Goal: Find specific page/section: Find specific page/section

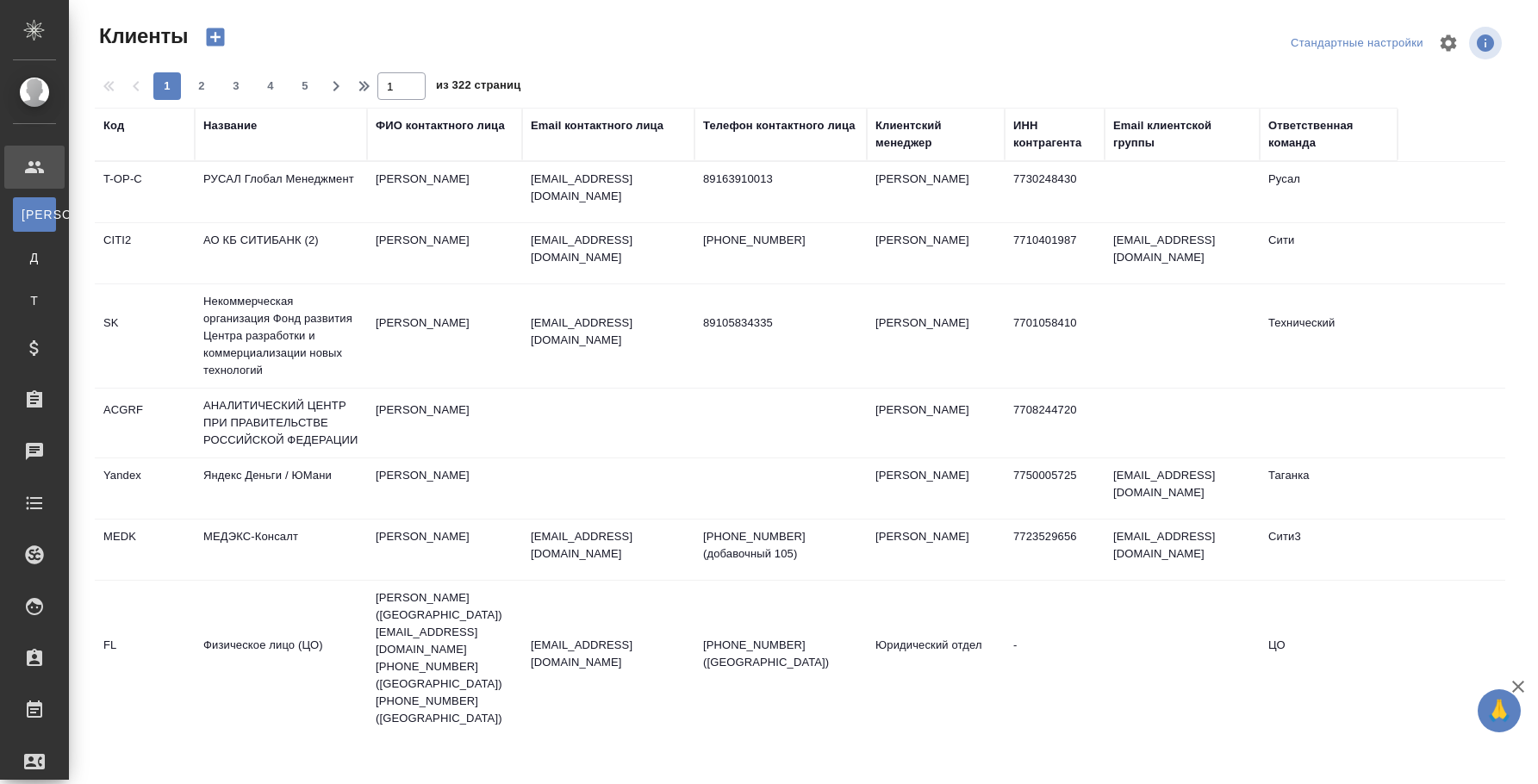
select select "RU"
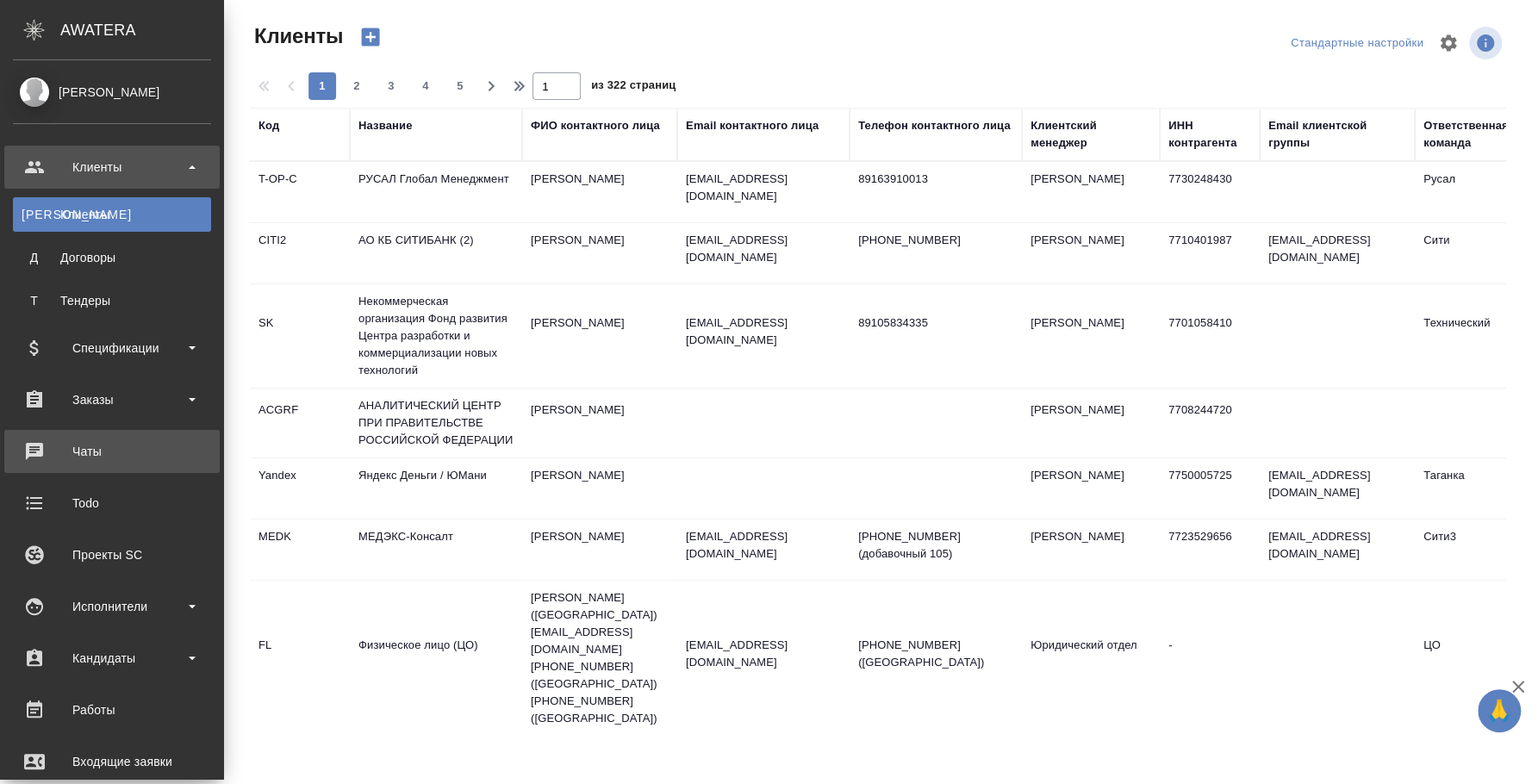
click at [113, 448] on div "Чаты" at bounding box center [112, 451] width 198 height 26
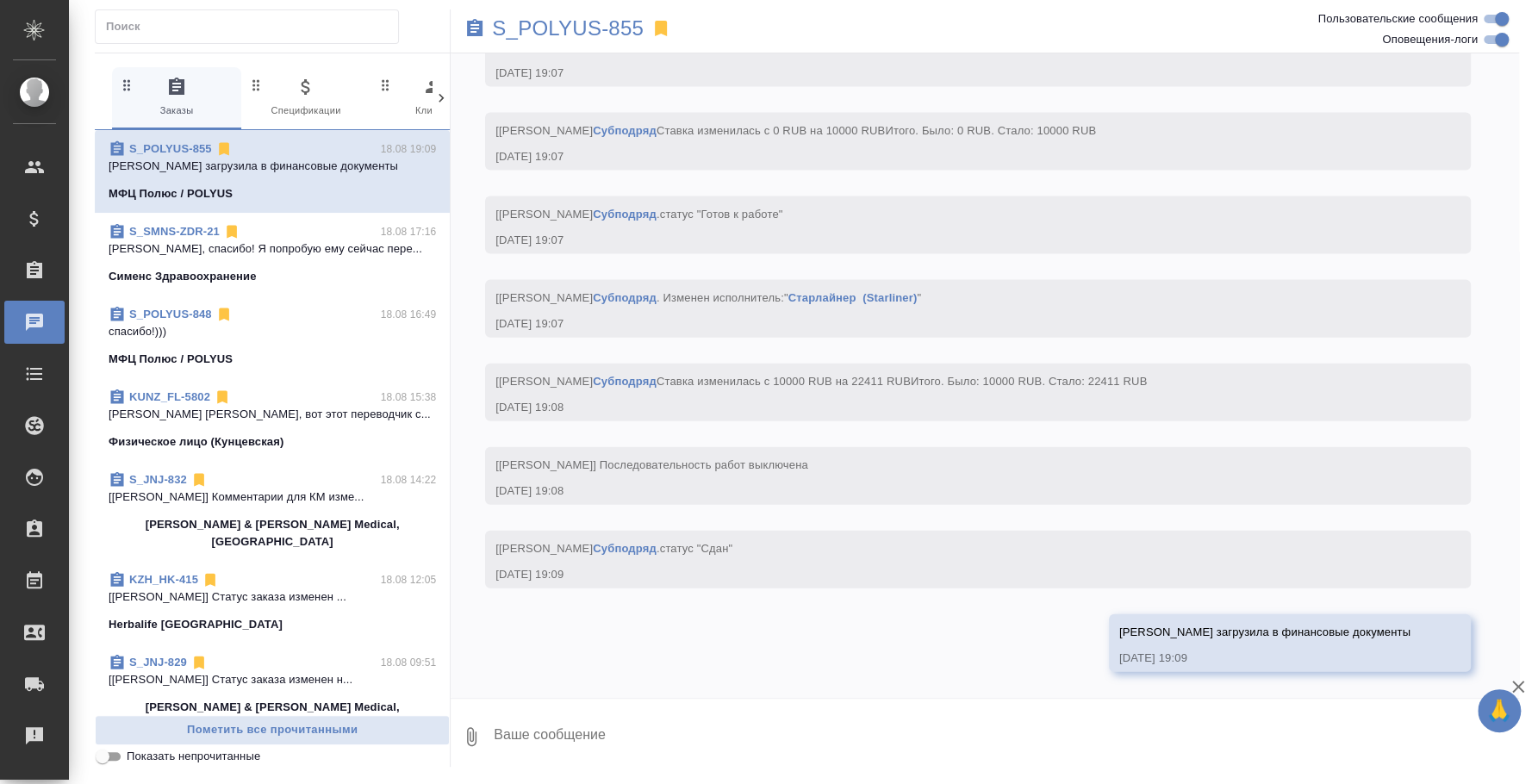
scroll to position [11198, 0]
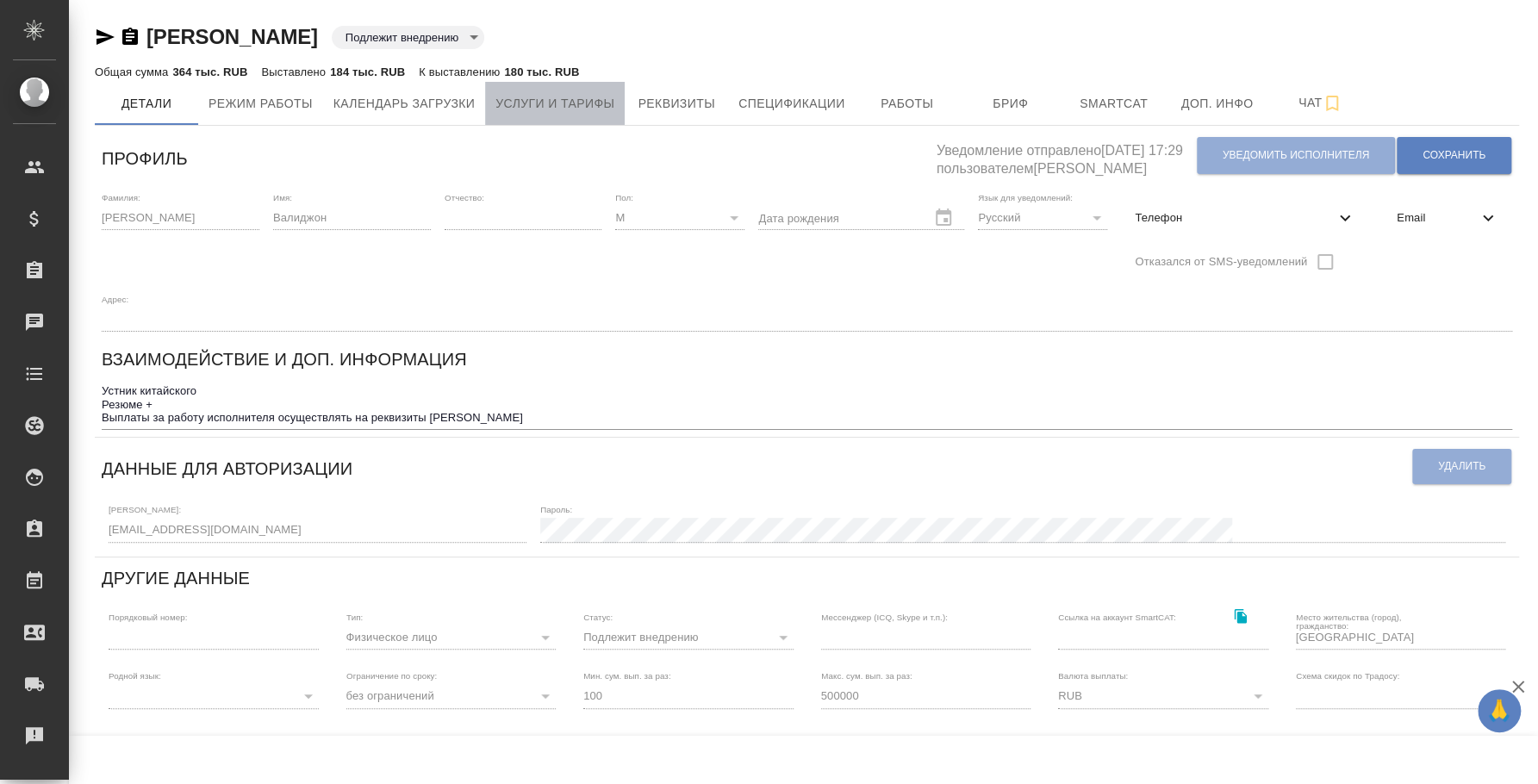
click at [585, 111] on span "Услуги и тарифы" at bounding box center [554, 103] width 119 height 21
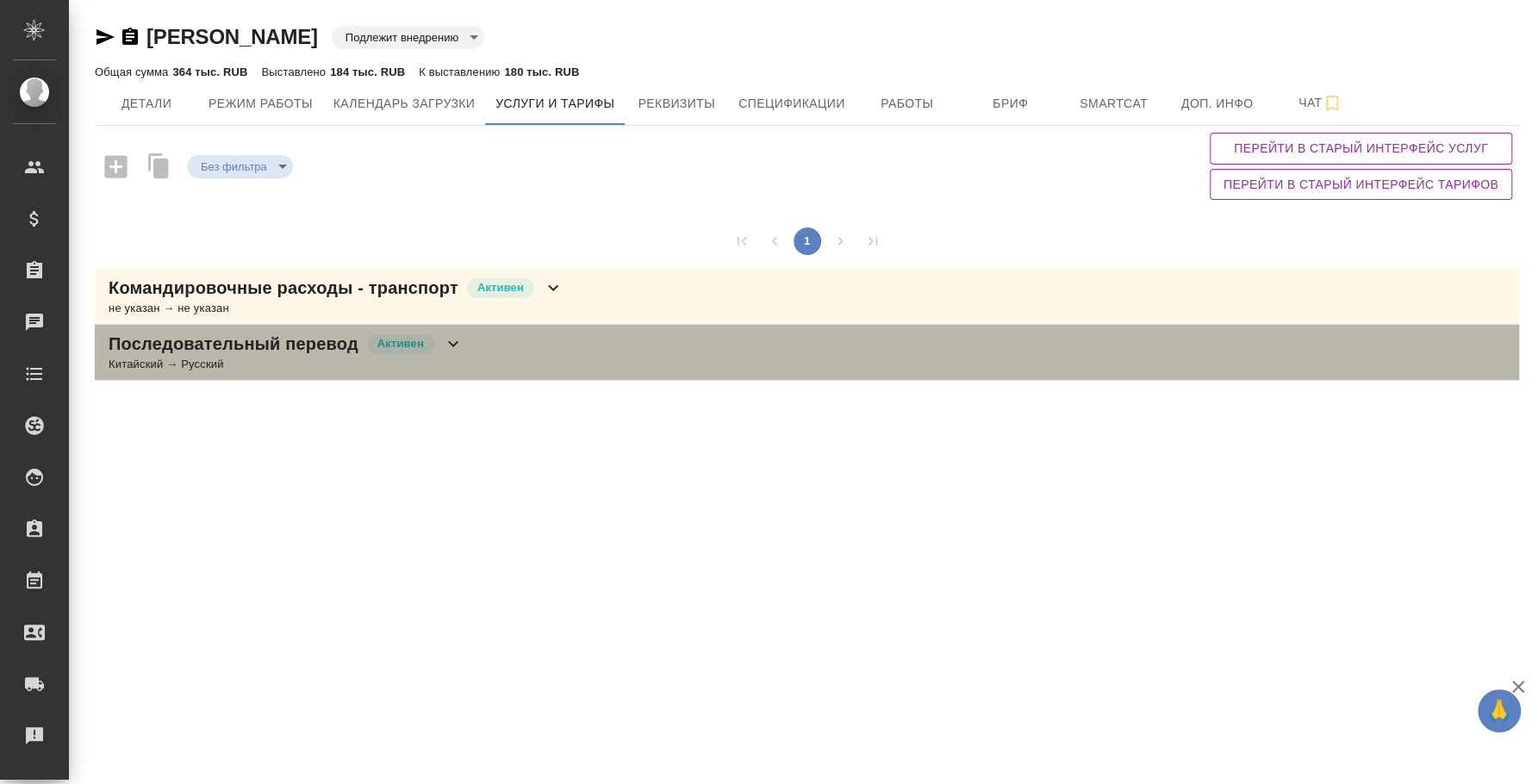
click at [441, 352] on div "Последовательный перевод [PERSON_NAME]" at bounding box center [286, 343] width 355 height 24
